Goal: Task Accomplishment & Management: Manage account settings

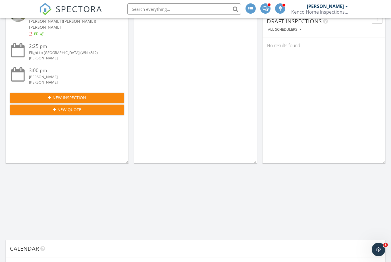
scroll to position [318, 0]
click at [96, 95] on div "New Inspection" at bounding box center [66, 98] width 105 height 6
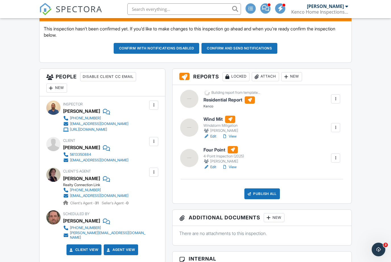
scroll to position [177, 0]
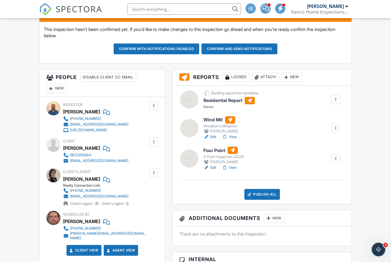
click at [246, 54] on button "Confirm and send notifications" at bounding box center [240, 48] width 76 height 11
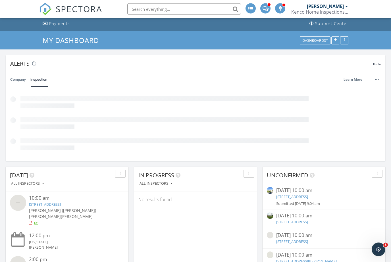
scroll to position [37, 0]
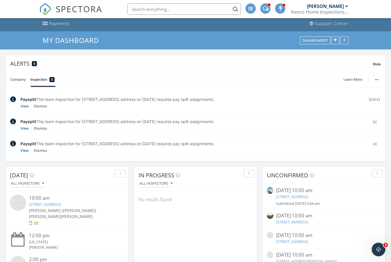
click at [308, 196] on link "11885 Hemlock St, Palm Beach Gardens, FL 33410" at bounding box center [292, 196] width 32 height 5
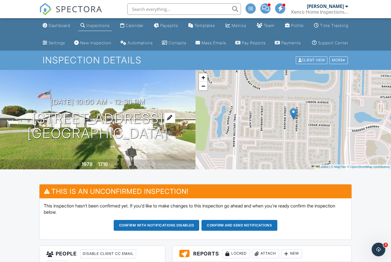
click at [114, 138] on h1 "11885 Hemlock St Palm Beach Gardens, FL 33410" at bounding box center [97, 126] width 141 height 30
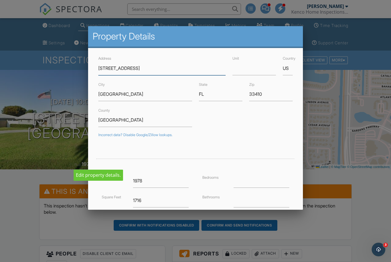
click at [161, 73] on input "11885 Hemlock St" at bounding box center [162, 68] width 128 height 14
click at [109, 67] on input "11885 Hemlock St." at bounding box center [162, 68] width 128 height 14
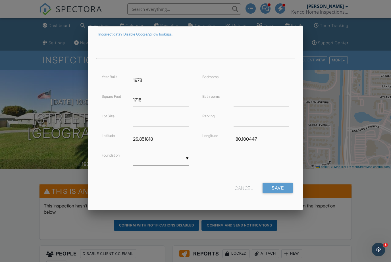
scroll to position [100, 0]
type input "11886 Hemlock St."
click at [283, 186] on input "Save" at bounding box center [278, 188] width 30 height 10
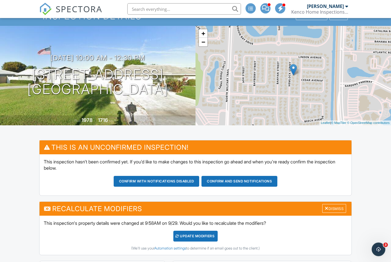
scroll to position [44, 0]
click at [108, 93] on h1 "[STREET_ADDRESS] [GEOGRAPHIC_DATA]" at bounding box center [97, 82] width 141 height 30
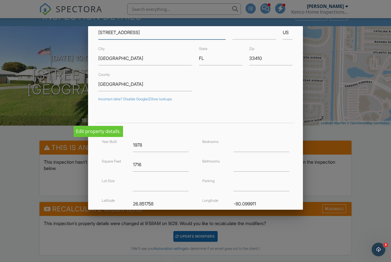
scroll to position [43, 0]
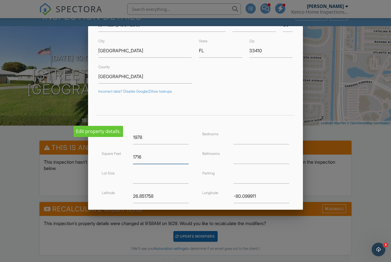
click at [163, 158] on input "1716" at bounding box center [161, 157] width 56 height 14
type input "1"
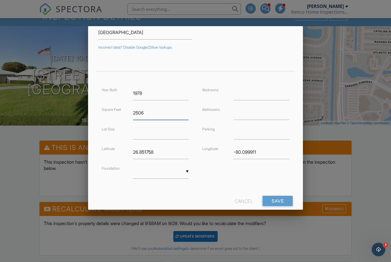
scroll to position [87, 0]
type input "2506"
click at [281, 203] on input "Save" at bounding box center [278, 201] width 30 height 10
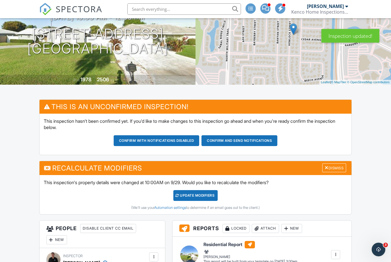
scroll to position [93, 0]
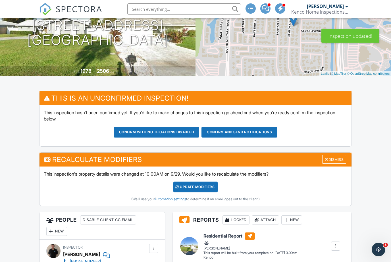
click at [201, 192] on div "UPDATE Modifiers" at bounding box center [195, 187] width 45 height 11
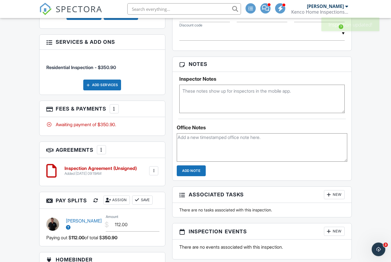
scroll to position [409, 0]
click at [109, 90] on div "Add Services" at bounding box center [102, 85] width 38 height 11
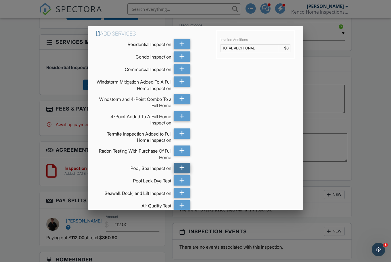
click at [180, 168] on icon at bounding box center [181, 168] width 5 height 10
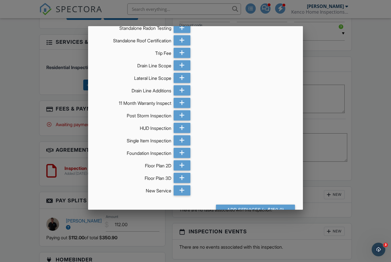
scroll to position [345, 0]
click at [279, 210] on div "Add Services (+ $150.0)" at bounding box center [255, 210] width 79 height 10
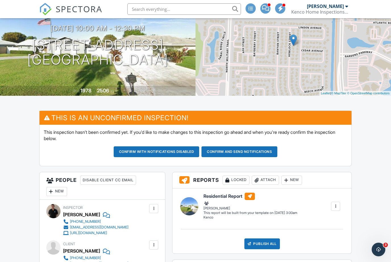
scroll to position [73, 0]
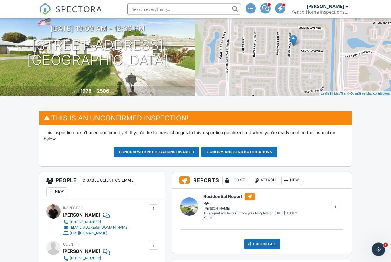
click at [238, 158] on button "Confirm and send notifications" at bounding box center [240, 152] width 76 height 11
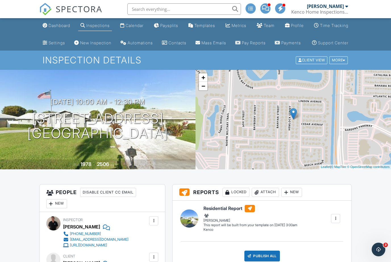
click at [58, 8] on span "SPECTORA" at bounding box center [79, 9] width 47 height 12
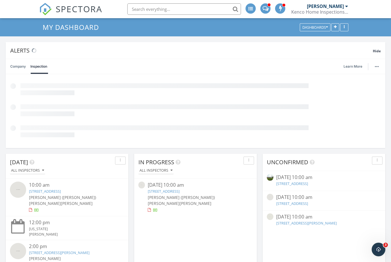
scroll to position [51, 0]
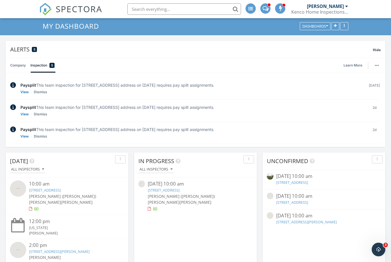
click at [308, 182] on link "2 W Harbor Dr , Vero Beach, FL 32960" at bounding box center [292, 182] width 32 height 5
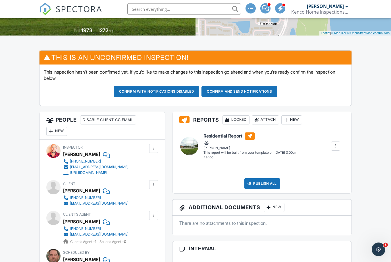
click at [260, 97] on button "Confirm and send notifications" at bounding box center [240, 91] width 76 height 11
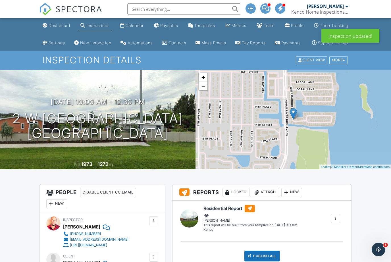
click at [76, 7] on span "SPECTORA" at bounding box center [79, 9] width 47 height 12
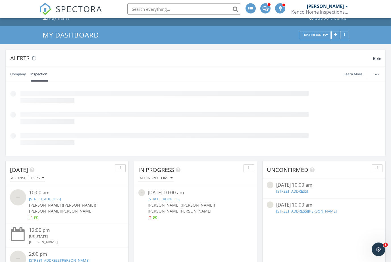
scroll to position [44, 0]
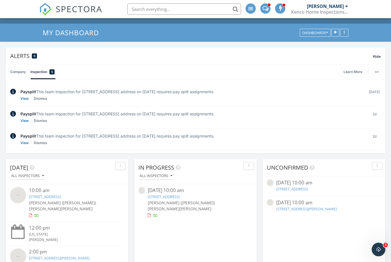
click at [308, 190] on link "[STREET_ADDRESS]" at bounding box center [292, 188] width 32 height 5
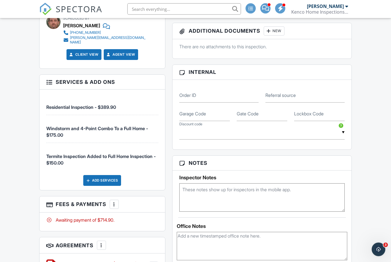
scroll to position [413, 0]
click at [114, 206] on div at bounding box center [114, 204] width 6 height 6
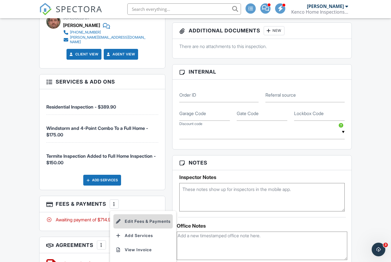
click at [151, 227] on li "Edit Fees & Payments" at bounding box center [142, 221] width 59 height 14
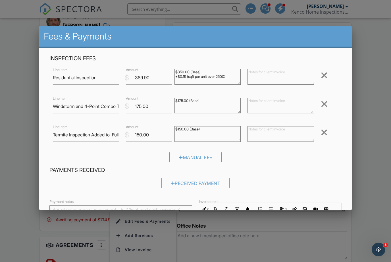
click at [327, 135] on div at bounding box center [324, 132] width 7 height 9
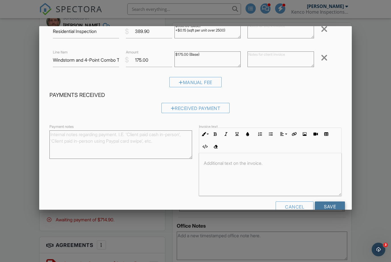
click at [334, 209] on input "Save" at bounding box center [330, 207] width 30 height 10
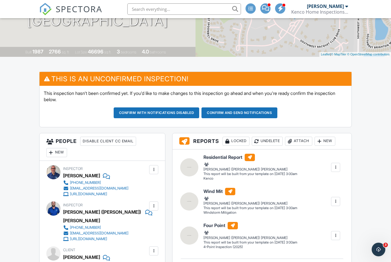
scroll to position [113, 0]
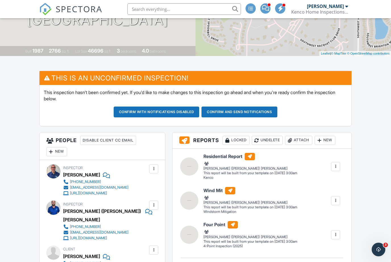
click at [154, 208] on div at bounding box center [154, 205] width 6 height 6
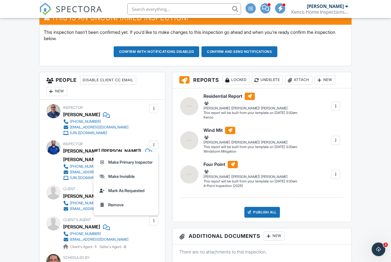
scroll to position [173, 0]
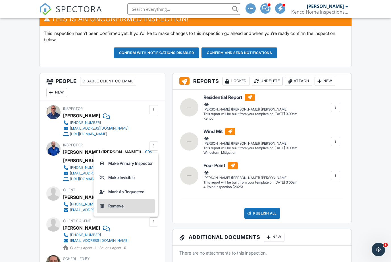
click at [130, 213] on li "Remove" at bounding box center [126, 206] width 58 height 14
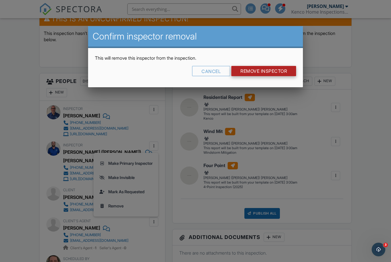
click at [268, 70] on input "Remove Inspector" at bounding box center [263, 71] width 65 height 10
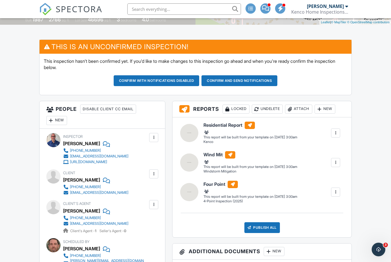
scroll to position [146, 0]
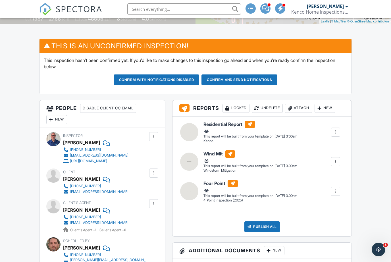
click at [55, 124] on div "New" at bounding box center [56, 119] width 21 height 9
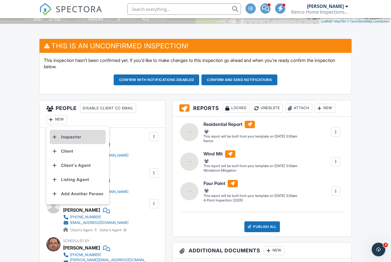
click at [91, 144] on li "Inspector" at bounding box center [78, 137] width 56 height 14
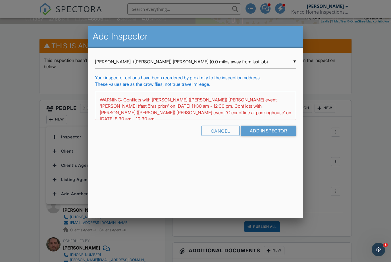
click at [229, 61] on input "Alex (Brett) Bergmann (0.0 miles away from last job)" at bounding box center [196, 62] width 202 height 14
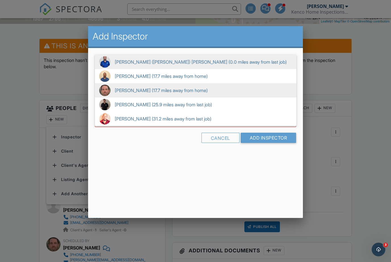
click at [186, 90] on span "Kenneth Dolin (17.7 miles away from home)" at bounding box center [196, 90] width 202 height 14
type input "Kenneth Dolin (17.7 miles away from home)"
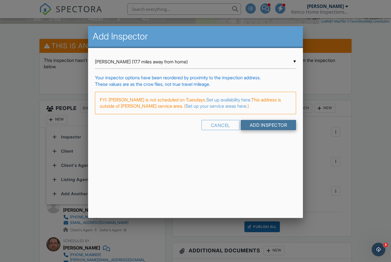
click at [273, 127] on input "Add Inspector" at bounding box center [269, 125] width 56 height 10
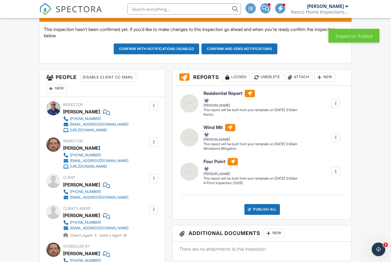
scroll to position [177, 0]
click at [156, 110] on div at bounding box center [153, 105] width 9 height 9
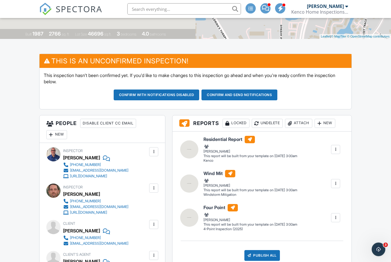
click at [244, 101] on button "Confirm and send notifications" at bounding box center [240, 95] width 76 height 11
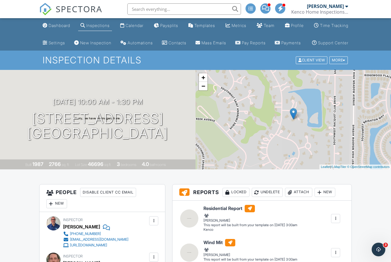
click at [77, 11] on span "SPECTORA" at bounding box center [79, 9] width 47 height 12
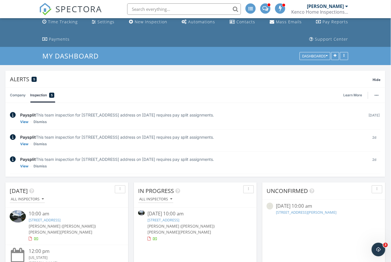
scroll to position [0, 4]
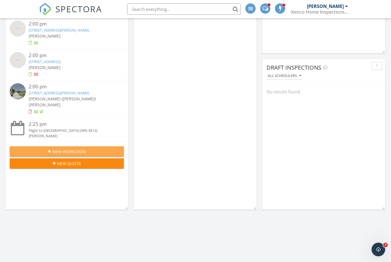
click at [26, 146] on button "New Inspection" at bounding box center [67, 151] width 114 height 10
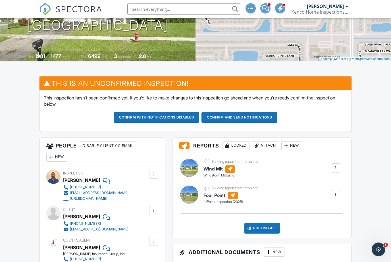
scroll to position [108, 0]
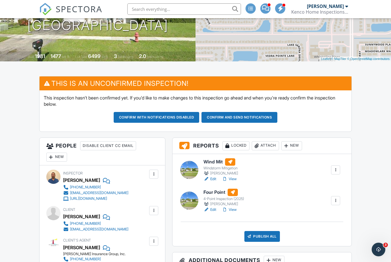
click at [252, 123] on button "Confirm and send notifications" at bounding box center [240, 117] width 76 height 11
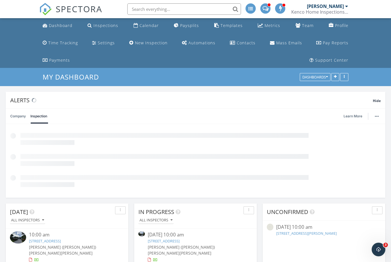
click at [73, 7] on span "SPECTORA" at bounding box center [79, 9] width 47 height 12
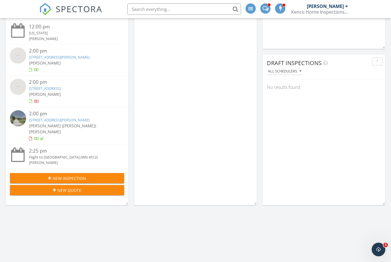
scroll to position [276, 0]
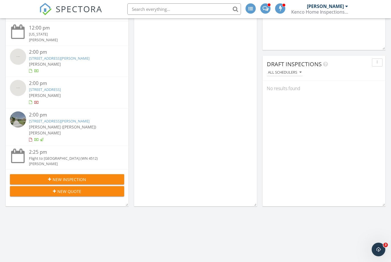
click at [90, 177] on div "New Inspection" at bounding box center [66, 180] width 105 height 6
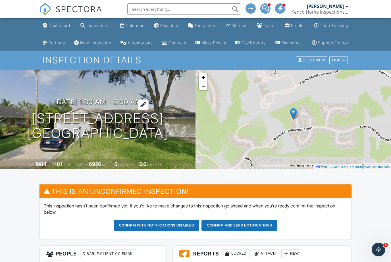
click at [120, 106] on h3 "[DATE] 1:30 am - 5:00 am" at bounding box center [97, 102] width 87 height 8
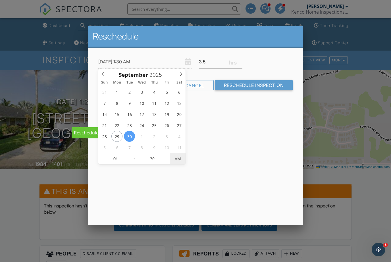
type input "[DATE] 1:30 PM"
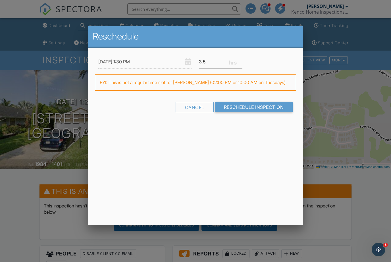
click at [230, 152] on div "Reschedule [DATE] 1:30 PM 3.5 Warning: this date/time is in the past. FYI: This…" at bounding box center [195, 125] width 215 height 199
click at [266, 106] on input "Reschedule Inspection" at bounding box center [254, 107] width 78 height 10
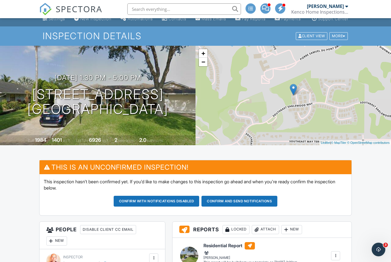
scroll to position [30, 0]
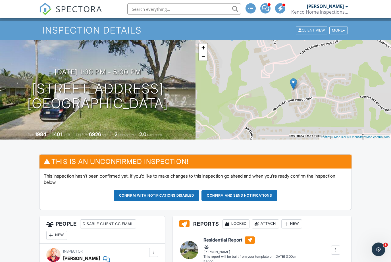
click at [252, 201] on button "Confirm and send notifications" at bounding box center [240, 195] width 76 height 11
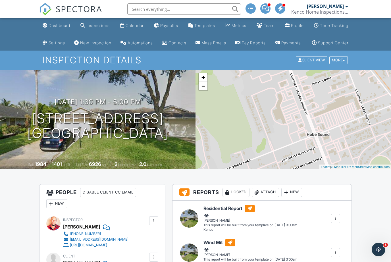
click at [67, 8] on span "SPECTORA" at bounding box center [79, 9] width 47 height 12
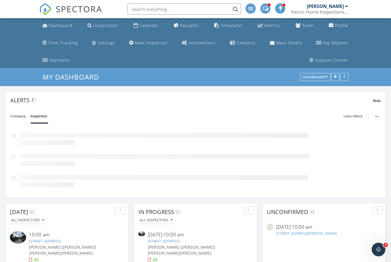
scroll to position [136, 380]
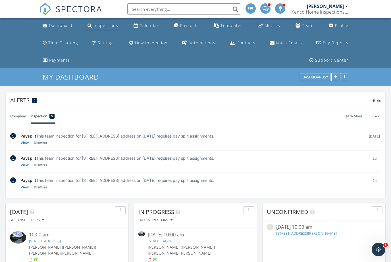
click at [97, 26] on div "Inspections" at bounding box center [106, 25] width 25 height 5
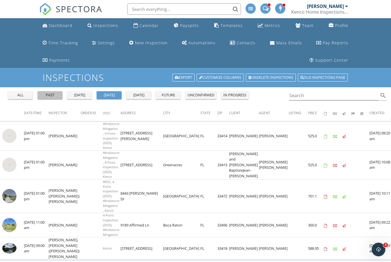
click at [51, 94] on div "past" at bounding box center [50, 95] width 20 height 6
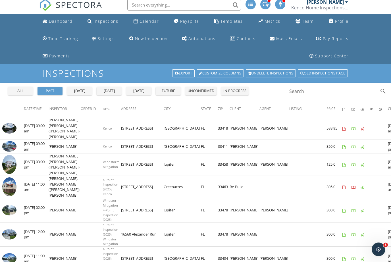
scroll to position [4, 0]
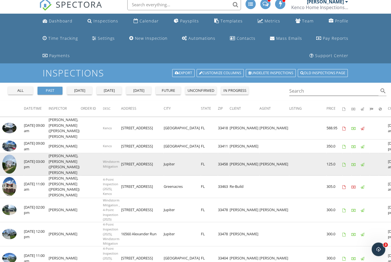
click at [11, 156] on img at bounding box center [9, 164] width 14 height 19
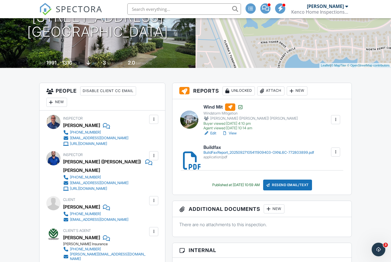
scroll to position [99, 0]
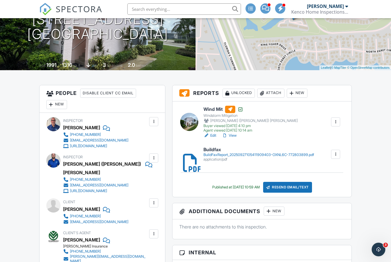
click at [235, 138] on link "View" at bounding box center [229, 136] width 15 height 6
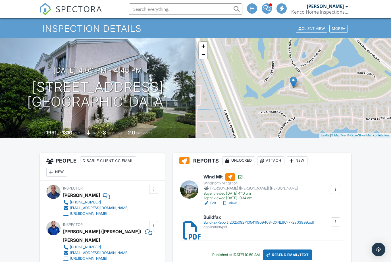
click at [216, 206] on link "Edit" at bounding box center [210, 203] width 13 height 6
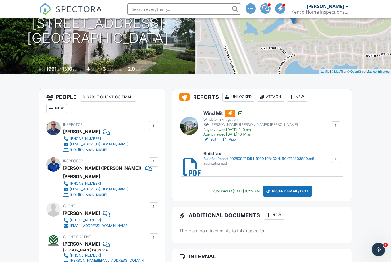
click at [288, 197] on div "Resend Email/Text" at bounding box center [287, 191] width 49 height 11
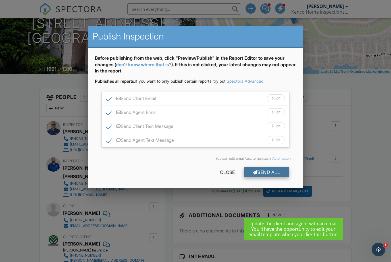
click at [267, 169] on div "Send All" at bounding box center [266, 172] width 45 height 10
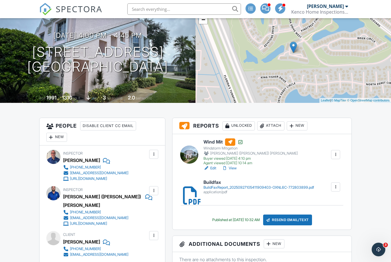
scroll to position [68, 0]
